Goal: Browse casually: Explore the website without a specific task or goal

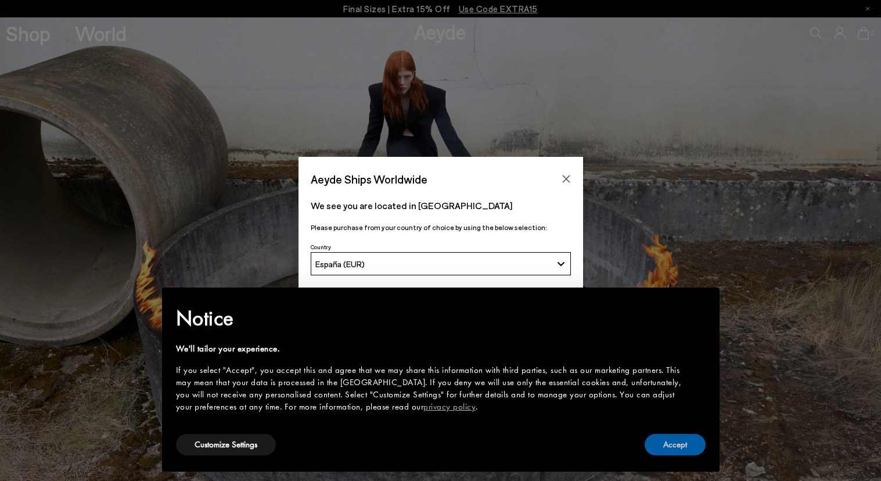
click at [677, 441] on button "Accept" at bounding box center [675, 444] width 61 height 21
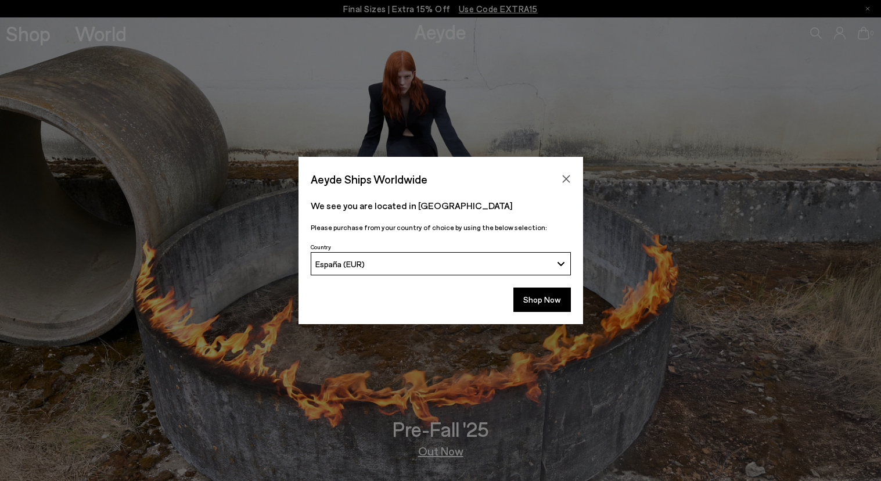
click at [571, 173] on button "Close" at bounding box center [566, 178] width 17 height 17
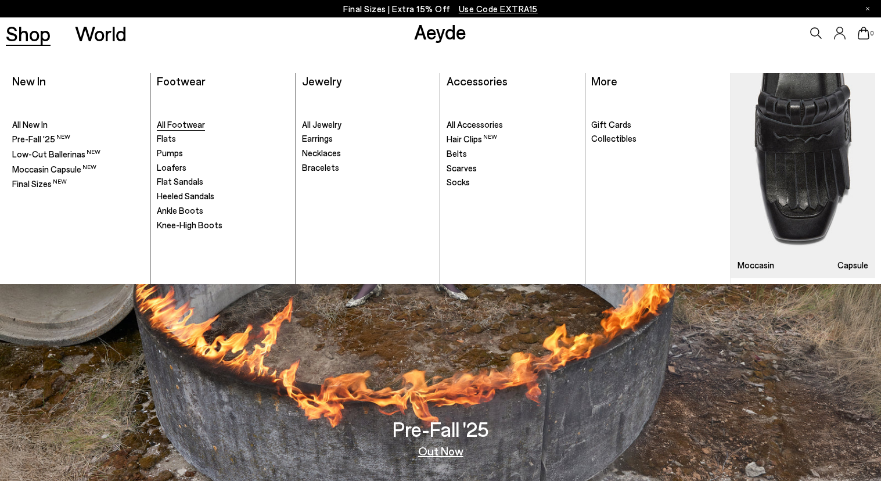
click at [185, 123] on span "All Footwear" at bounding box center [181, 124] width 48 height 10
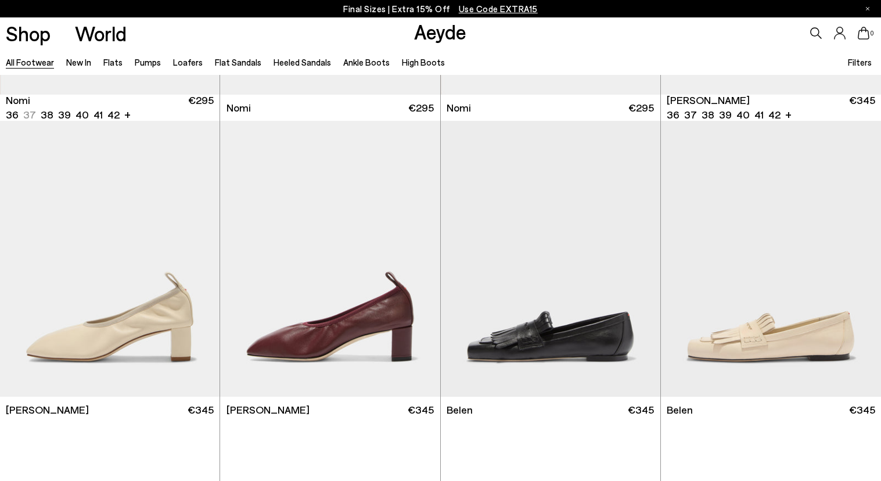
scroll to position [256, 0]
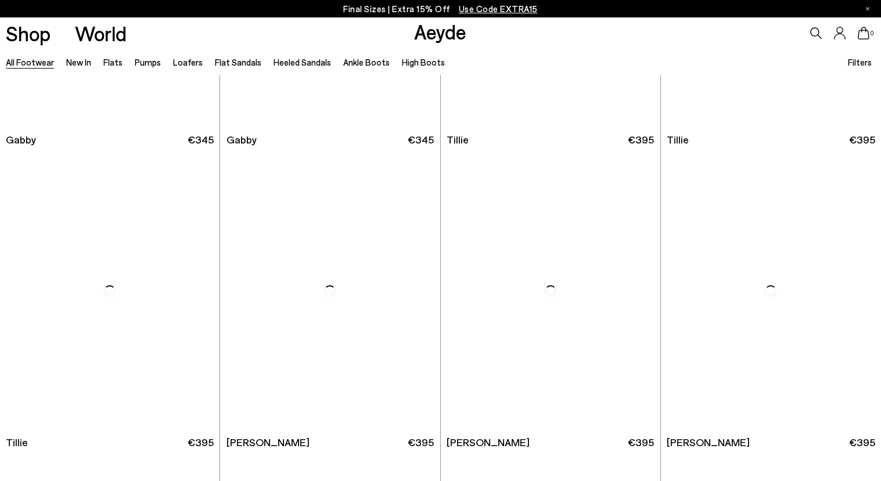
scroll to position [3270, 0]
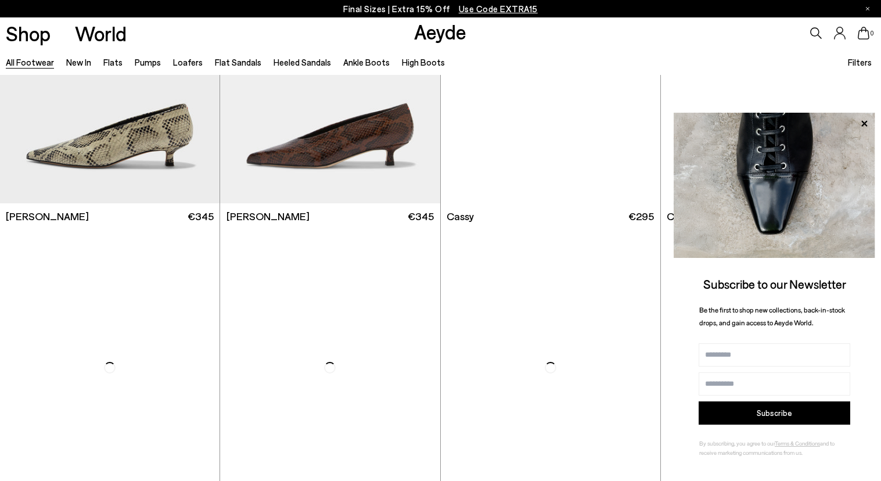
scroll to position [4418, 0]
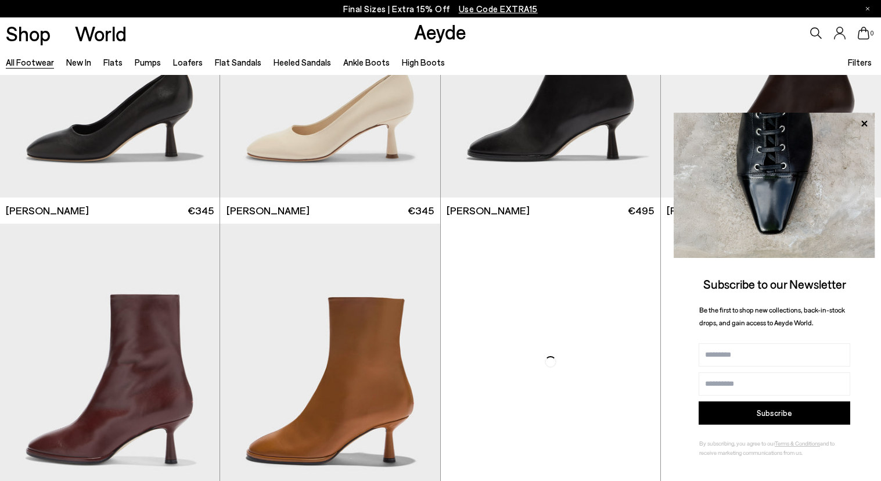
scroll to position [6036, 0]
